Goal: Transaction & Acquisition: Purchase product/service

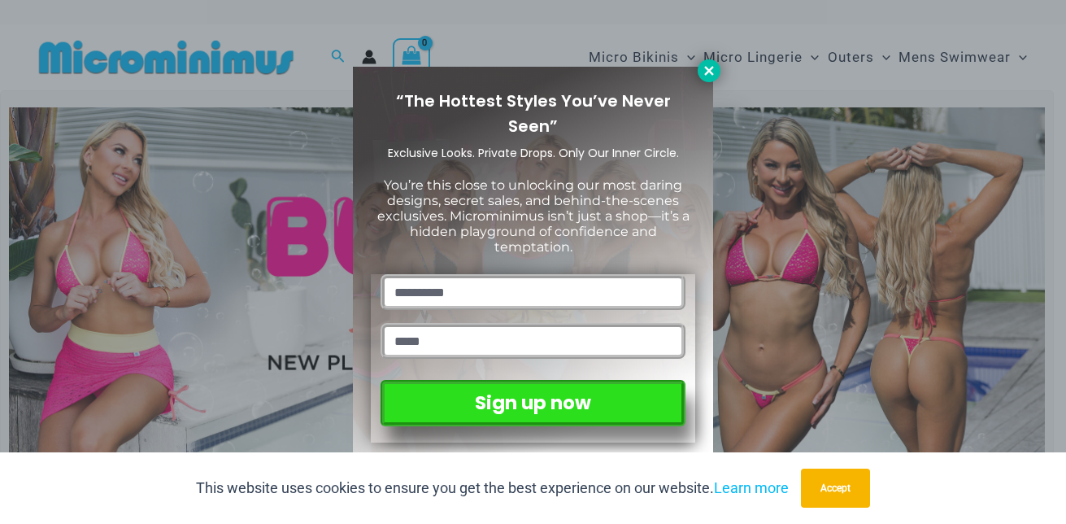
click at [711, 69] on icon at bounding box center [709, 70] width 15 height 15
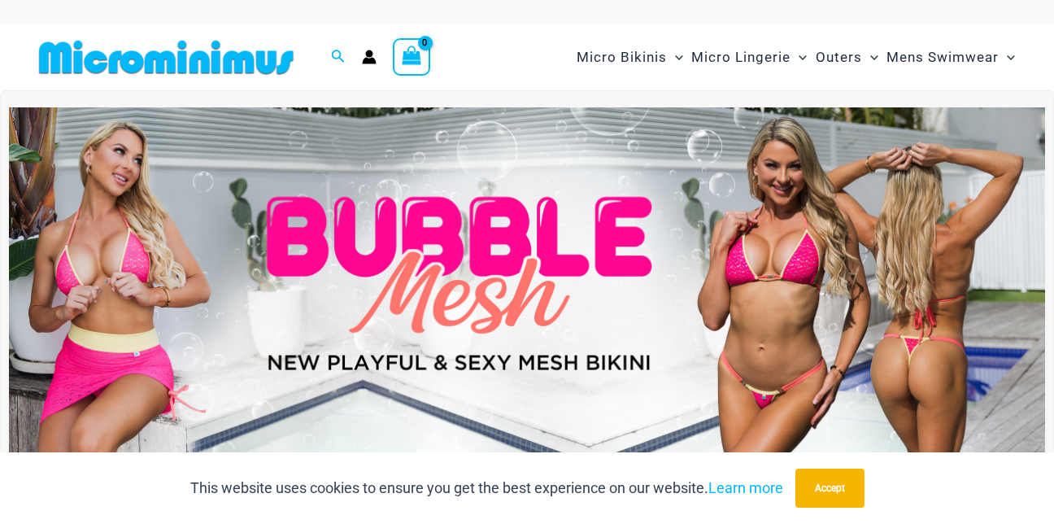
click at [540, 241] on img at bounding box center [527, 283] width 1036 height 352
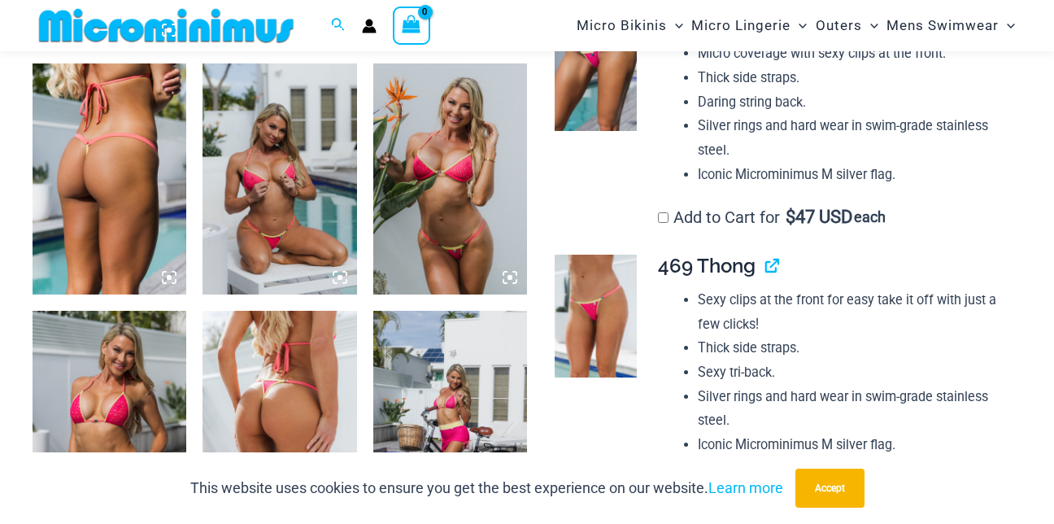
scroll to position [1407, 0]
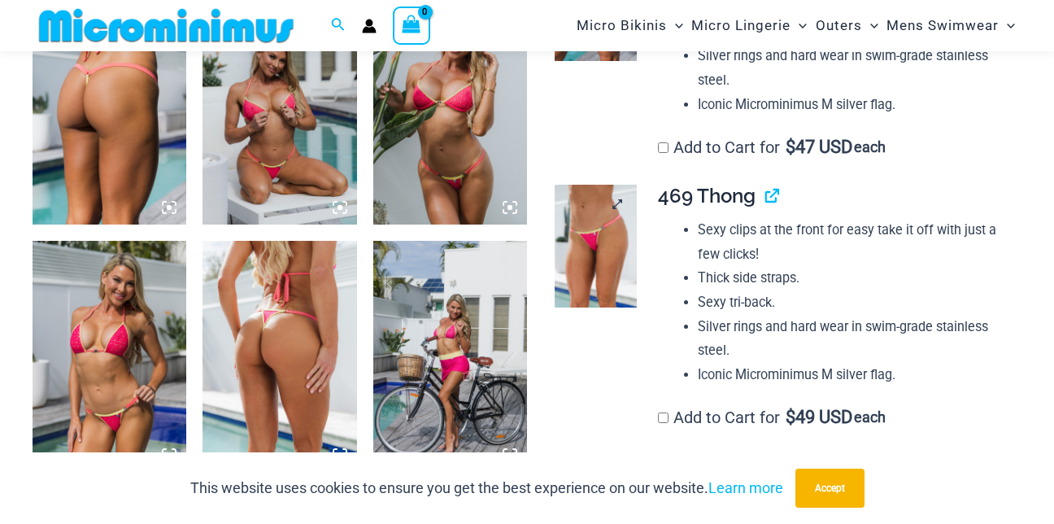
click at [605, 246] on img at bounding box center [596, 246] width 82 height 123
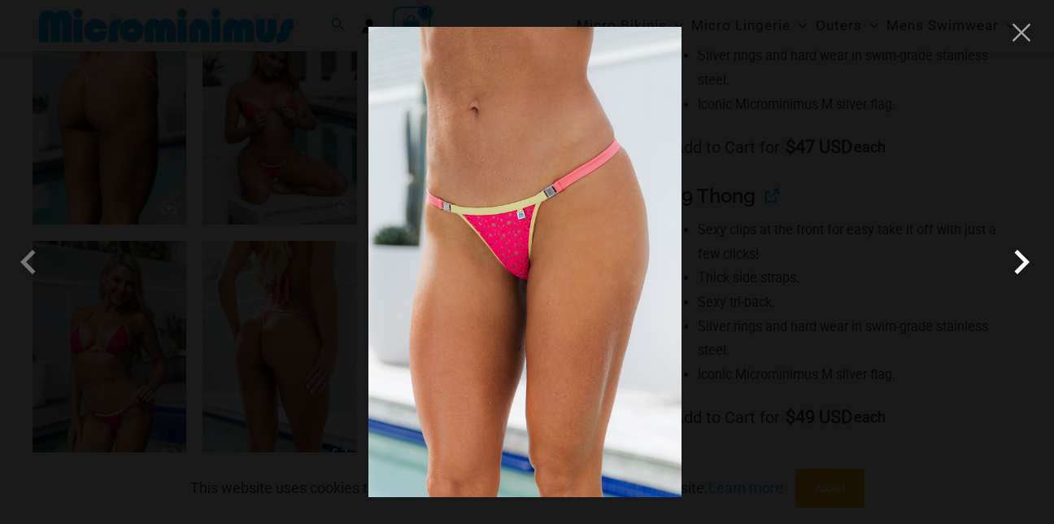
click at [1020, 265] on span at bounding box center [1021, 261] width 49 height 49
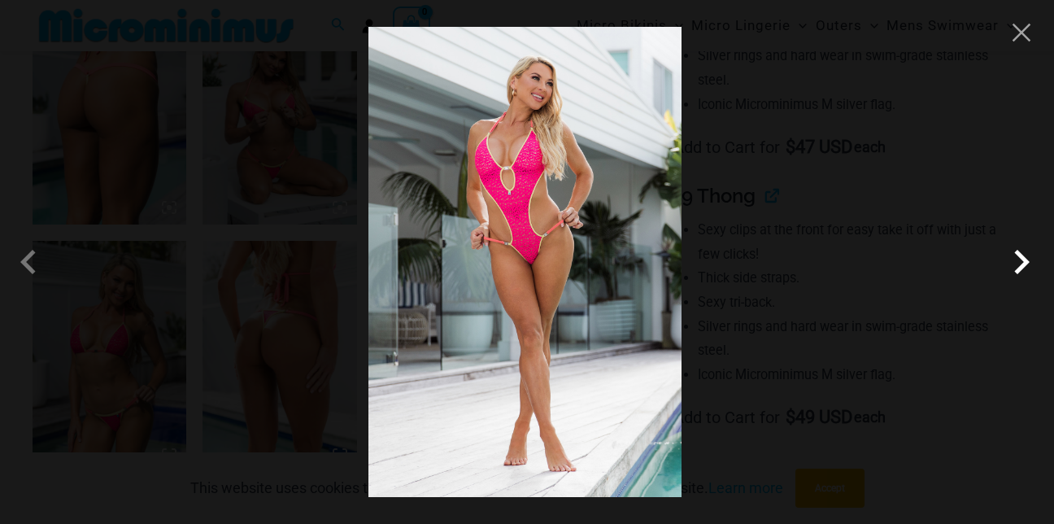
click at [1020, 265] on span at bounding box center [1021, 261] width 49 height 49
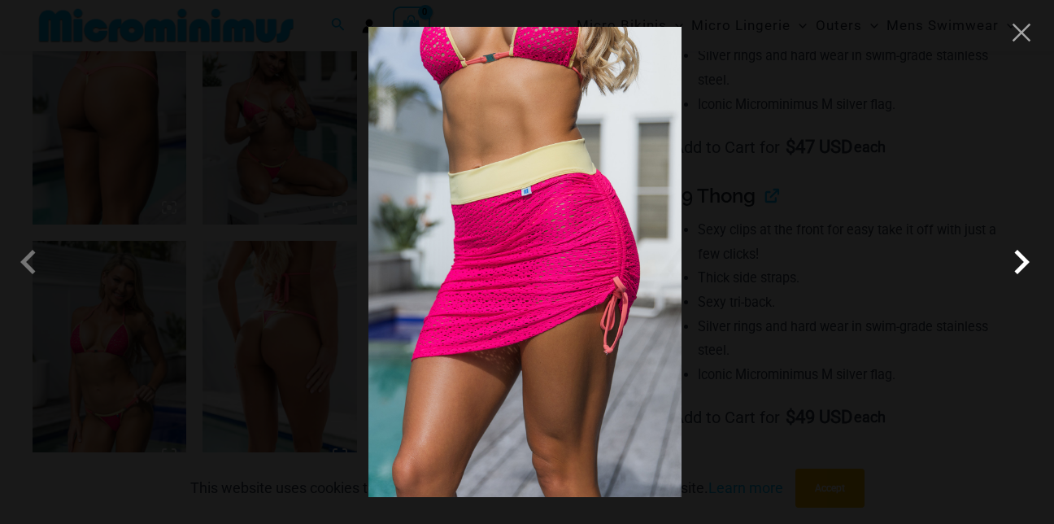
click at [1020, 265] on span at bounding box center [1021, 261] width 49 height 49
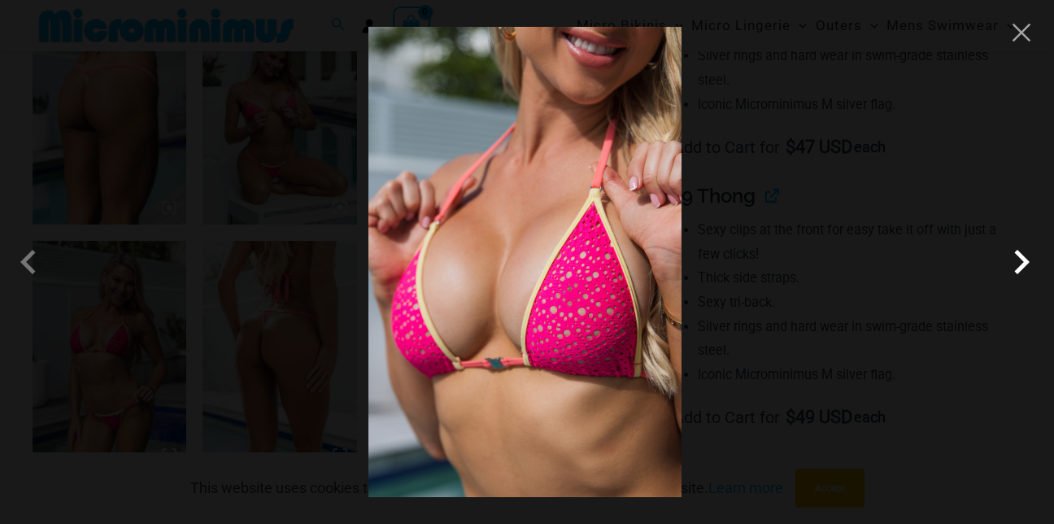
click at [1020, 265] on span at bounding box center [1021, 261] width 49 height 49
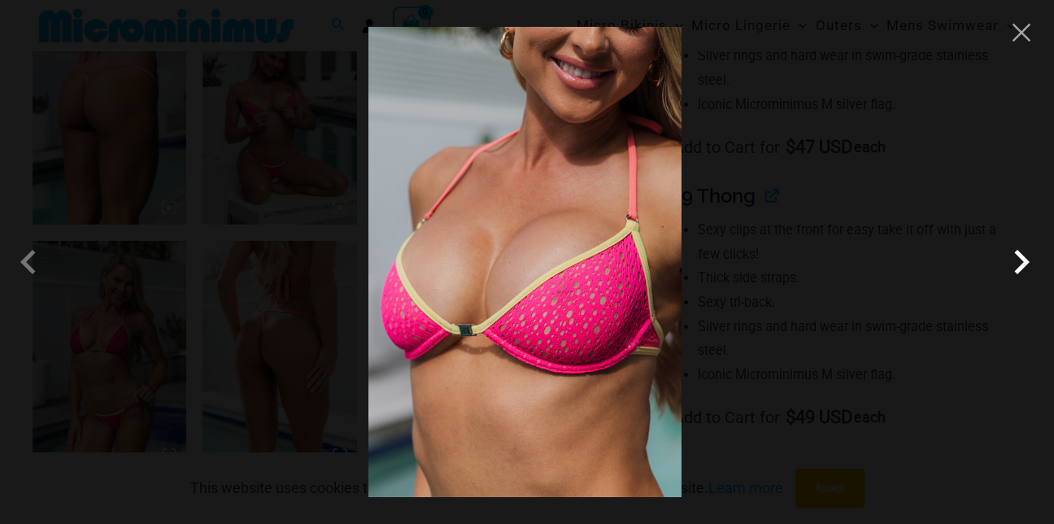
click at [1020, 265] on span at bounding box center [1021, 261] width 49 height 49
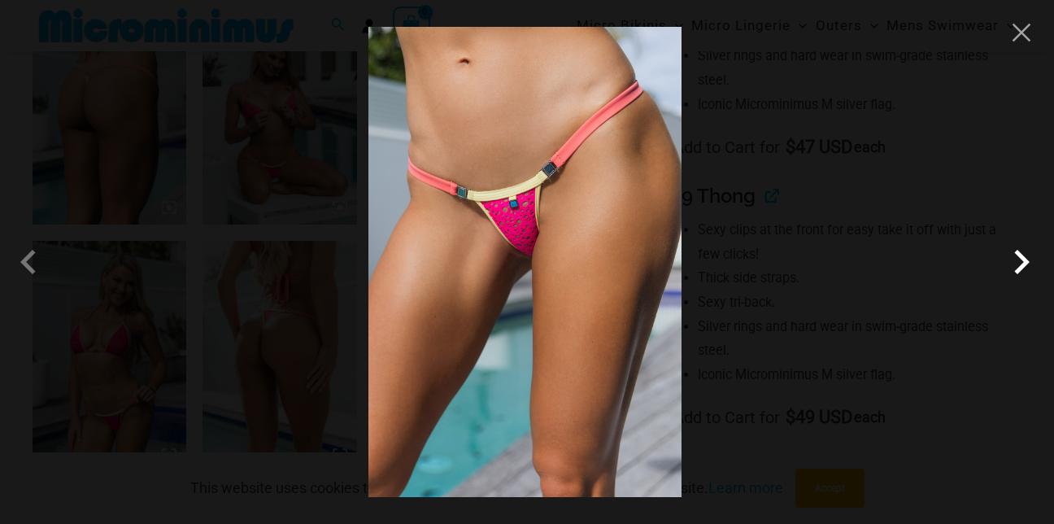
click at [1020, 265] on span at bounding box center [1021, 261] width 49 height 49
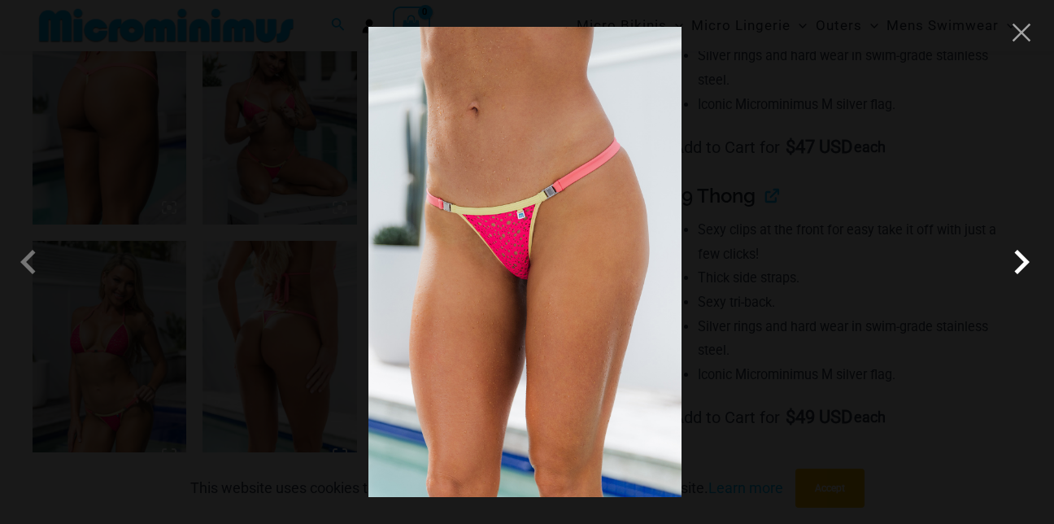
click at [1020, 265] on span at bounding box center [1021, 261] width 49 height 49
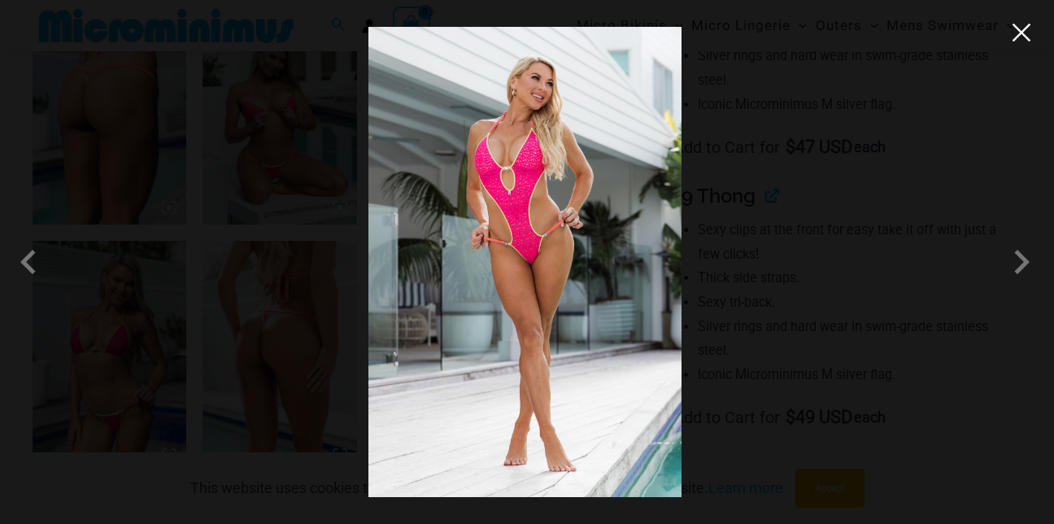
click at [1025, 33] on button "Close" at bounding box center [1021, 32] width 24 height 24
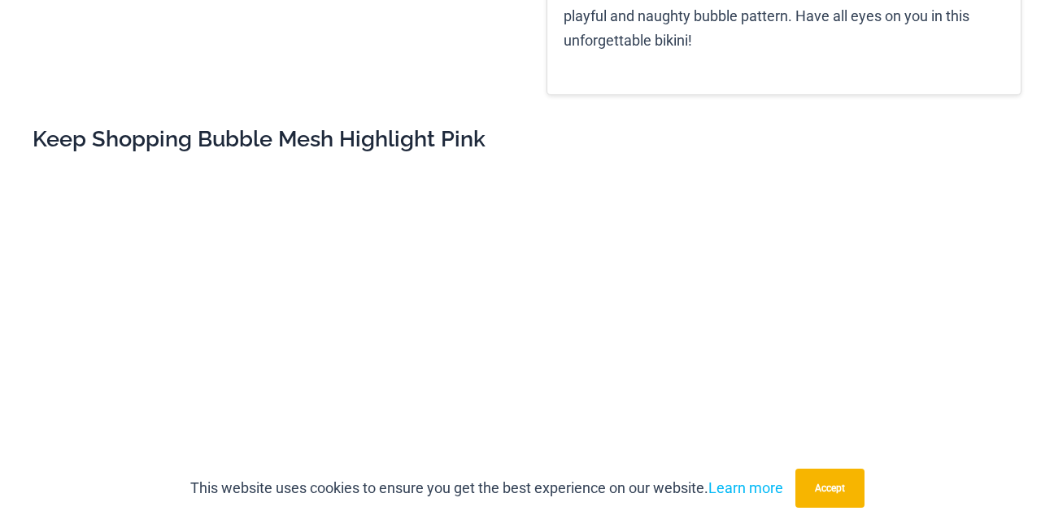
scroll to position [0, 0]
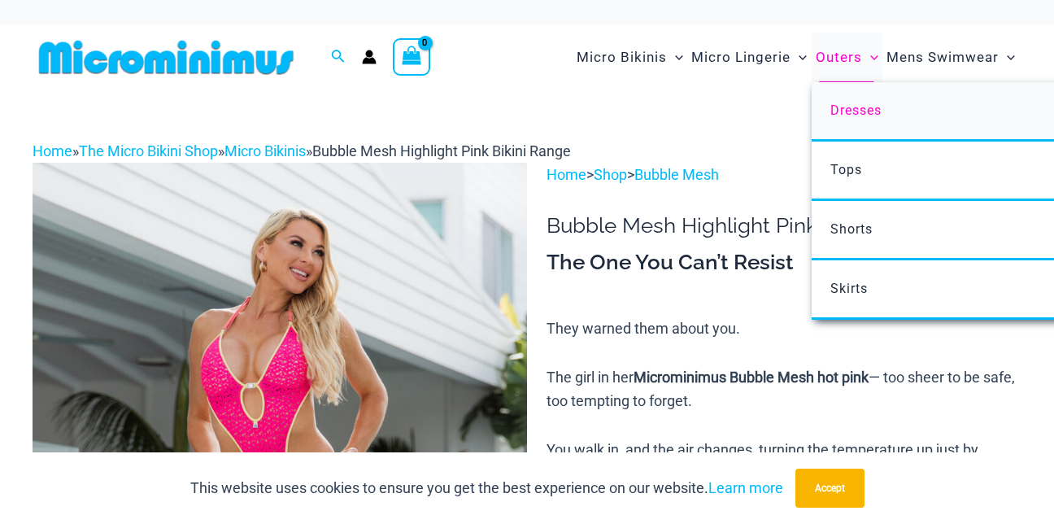
click at [835, 110] on span "Dresses" at bounding box center [855, 109] width 51 height 15
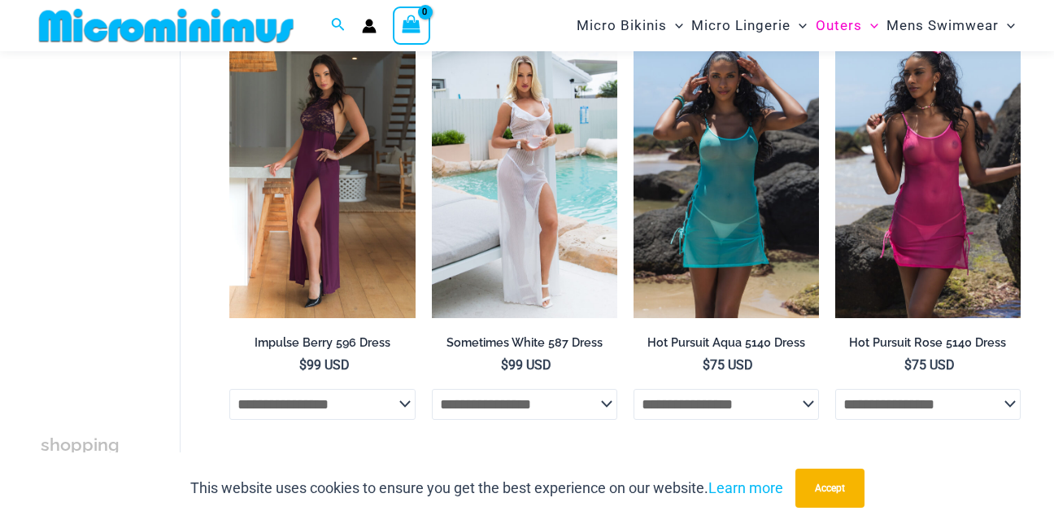
scroll to position [144, 0]
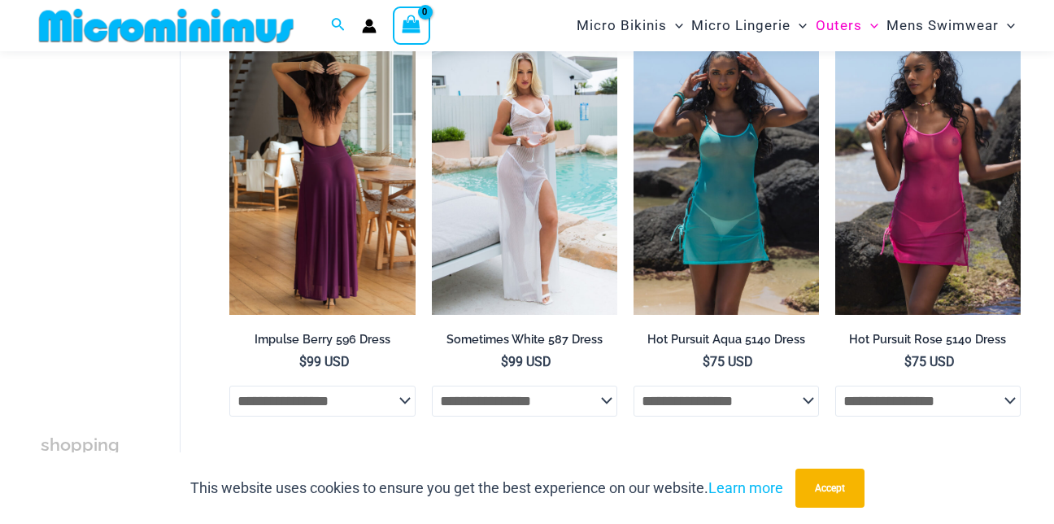
click at [404, 401] on select "**********" at bounding box center [321, 401] width 185 height 31
click at [229, 386] on select "**********" at bounding box center [321, 401] width 185 height 31
select select "*******"
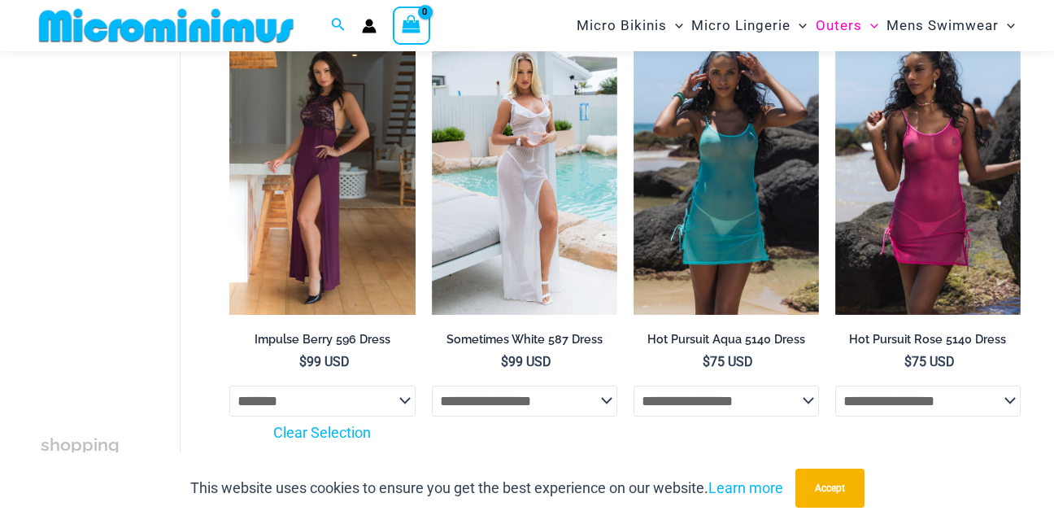
click at [362, 285] on img at bounding box center [321, 175] width 185 height 278
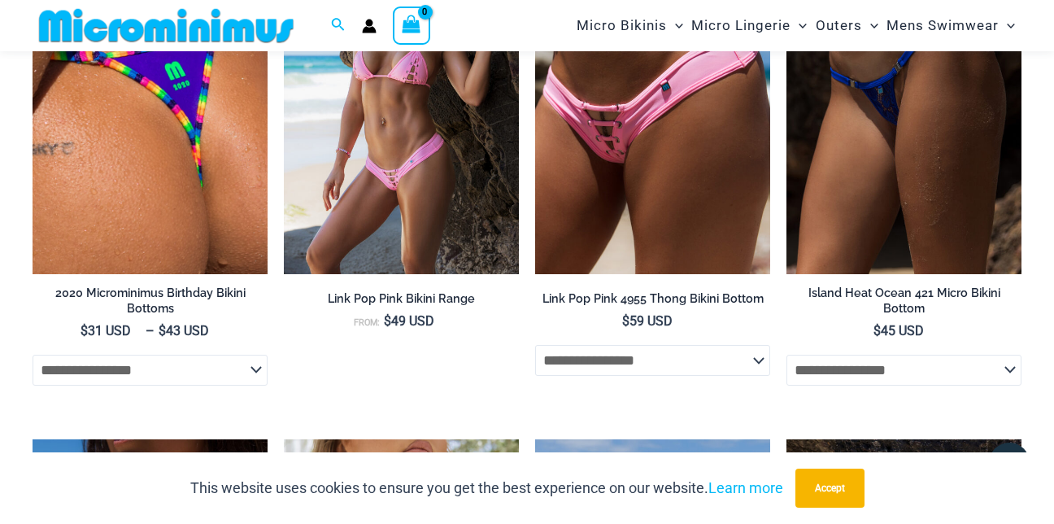
scroll to position [1771, 0]
